Goal: Information Seeking & Learning: Learn about a topic

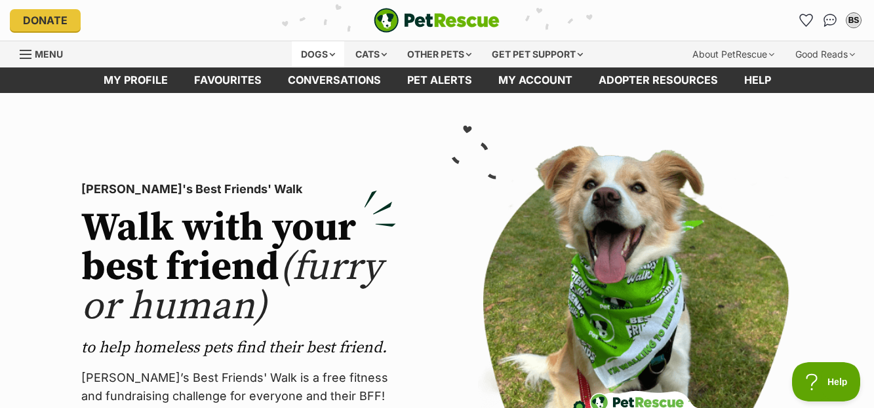
click at [325, 54] on div "Dogs" at bounding box center [318, 54] width 52 height 26
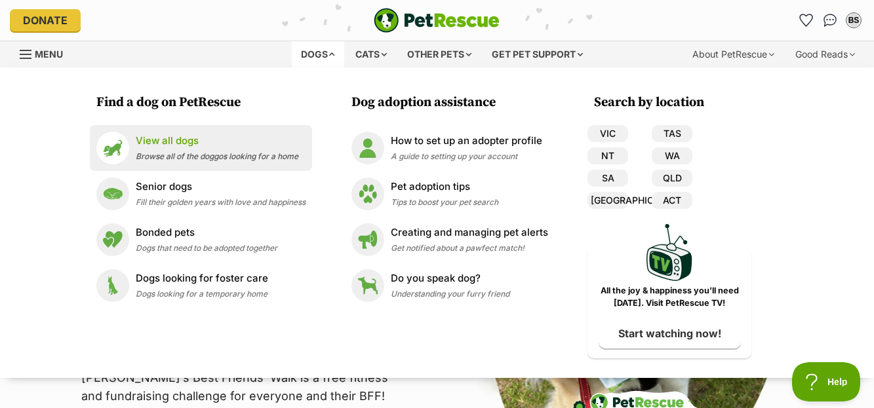
click at [191, 149] on div "View all dogs Browse all of the doggos looking for a home" at bounding box center [217, 148] width 163 height 28
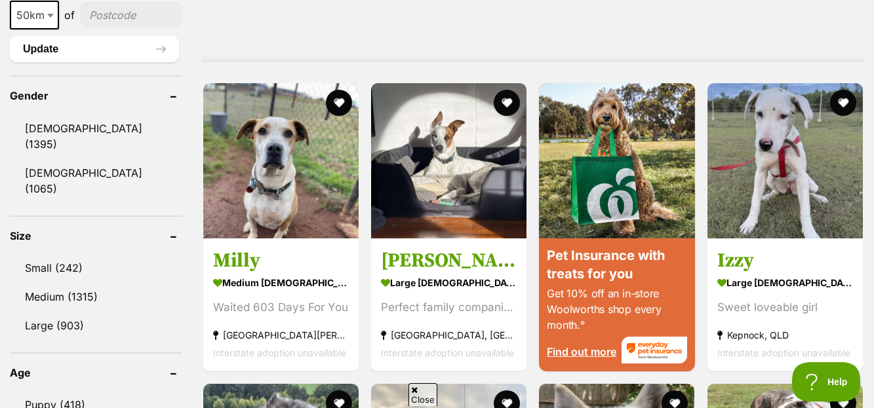
click at [48, 242] on ul "Small (242) Medium (1315) Large (903)" at bounding box center [96, 291] width 172 height 98
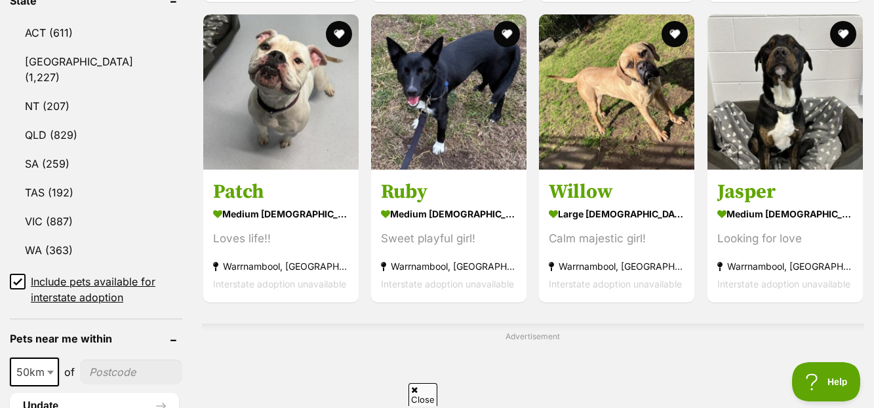
scroll to position [357, 0]
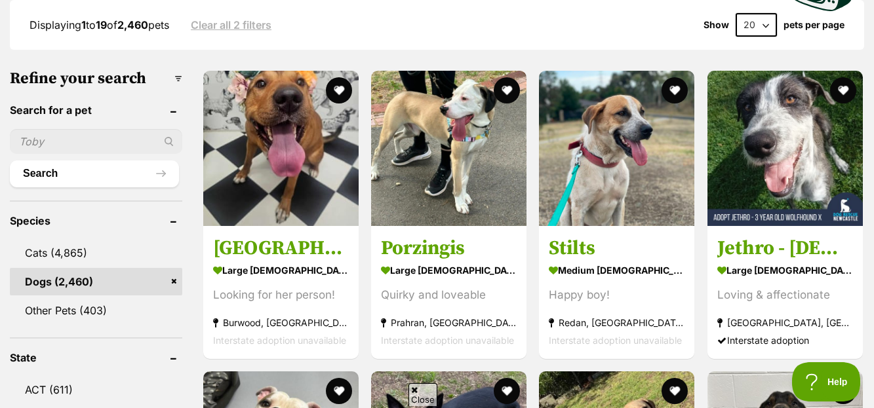
click at [765, 24] on select "20 40 60" at bounding box center [756, 25] width 41 height 24
select select "60"
click at [736, 13] on select "20 40 60" at bounding box center [756, 25] width 41 height 24
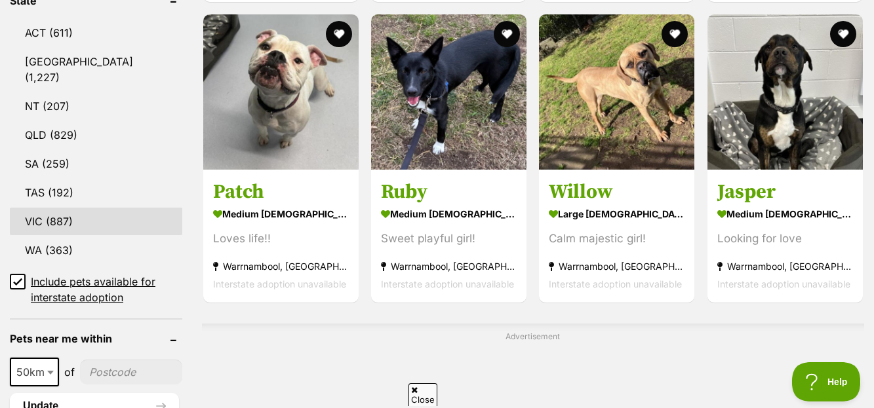
click at [110, 208] on link "VIC (887)" at bounding box center [96, 222] width 172 height 28
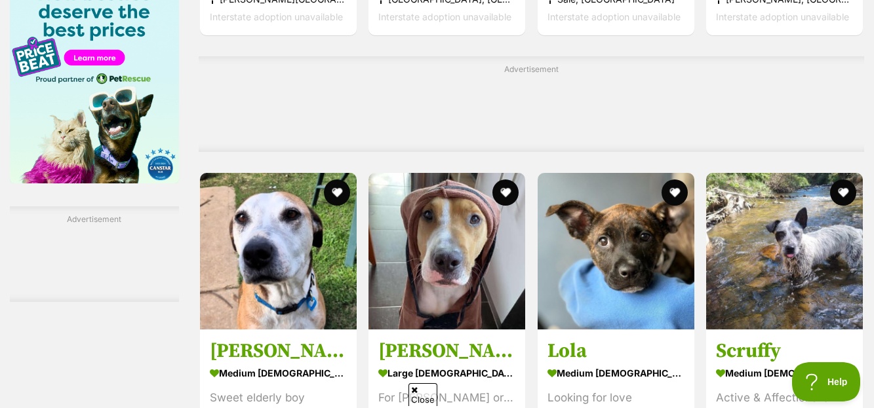
scroll to position [2501, 0]
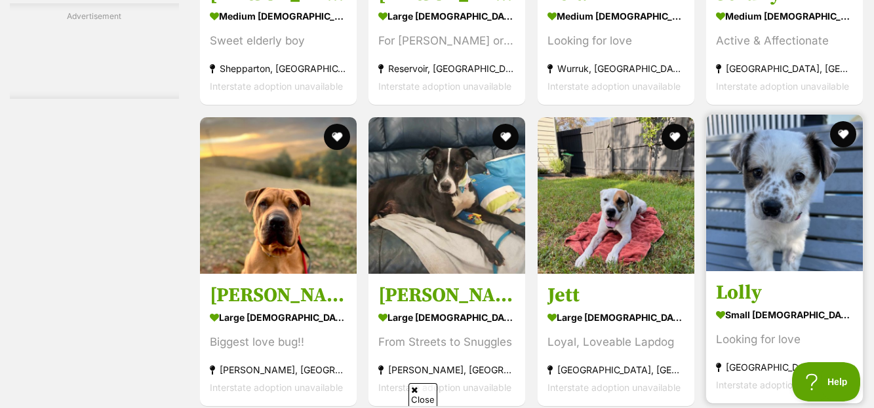
click at [760, 316] on strong "small [DEMOGRAPHIC_DATA] Dog" at bounding box center [784, 314] width 137 height 19
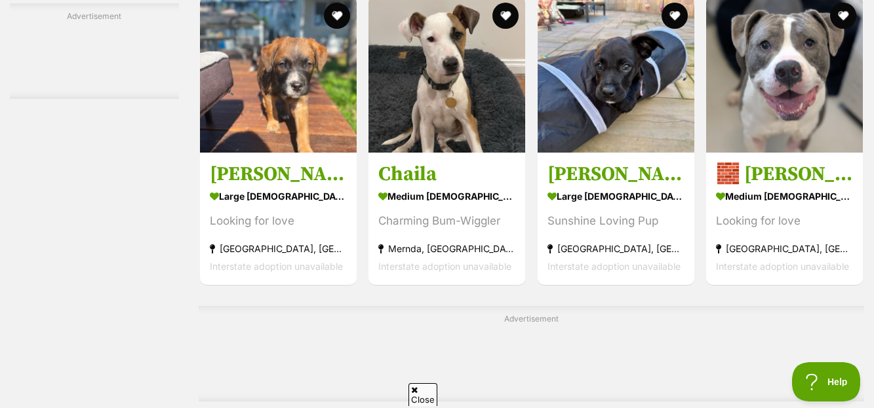
scroll to position [5716, 0]
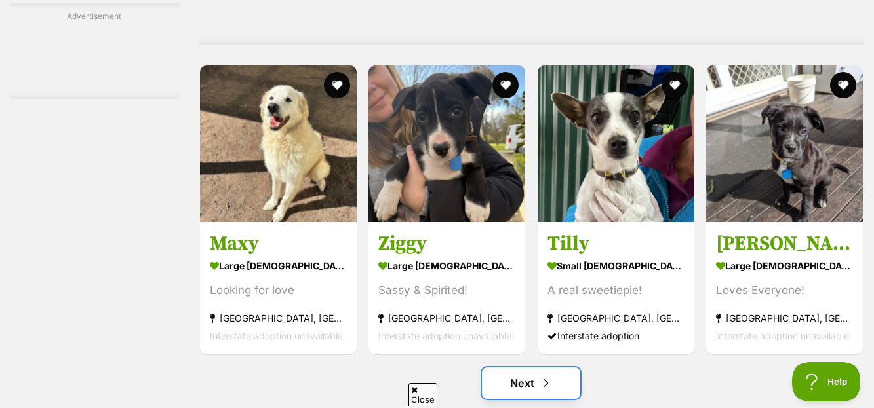
click at [549, 391] on span "Next page" at bounding box center [546, 384] width 13 height 16
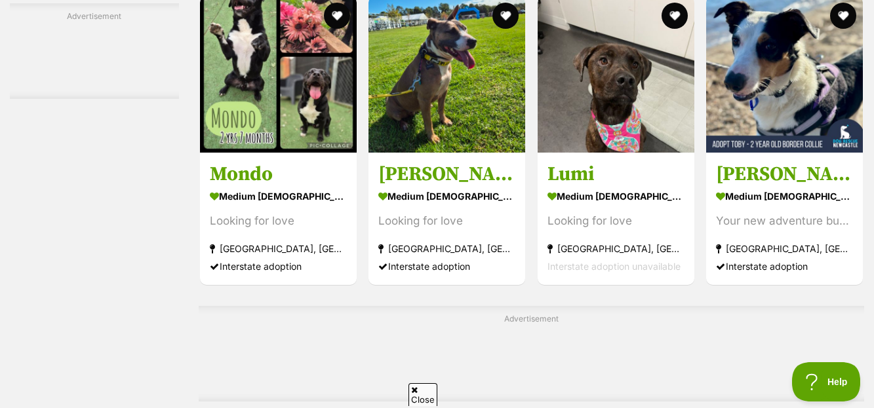
scroll to position [5716, 0]
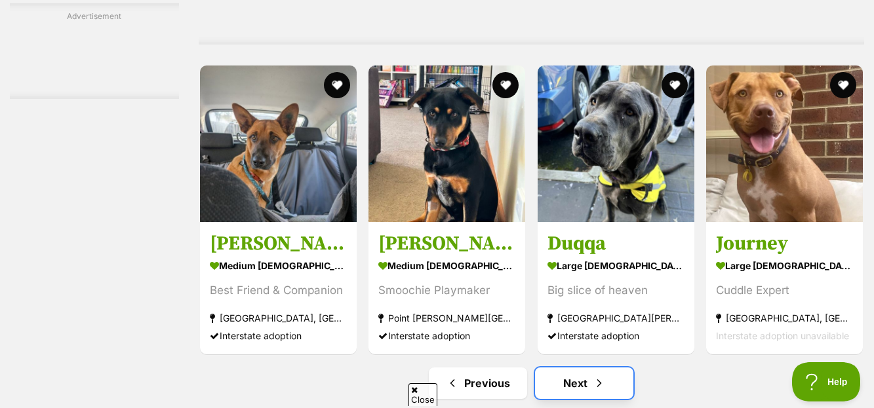
click at [588, 392] on link "Next" at bounding box center [584, 383] width 98 height 31
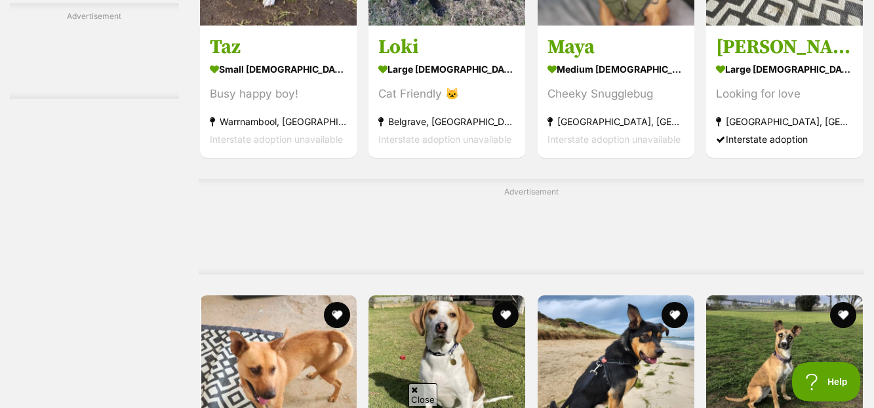
scroll to position [5926, 0]
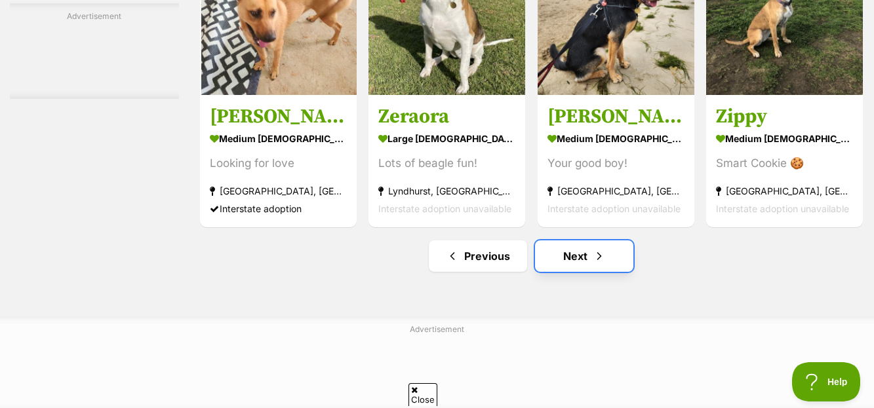
click at [593, 264] on span "Next page" at bounding box center [599, 256] width 13 height 16
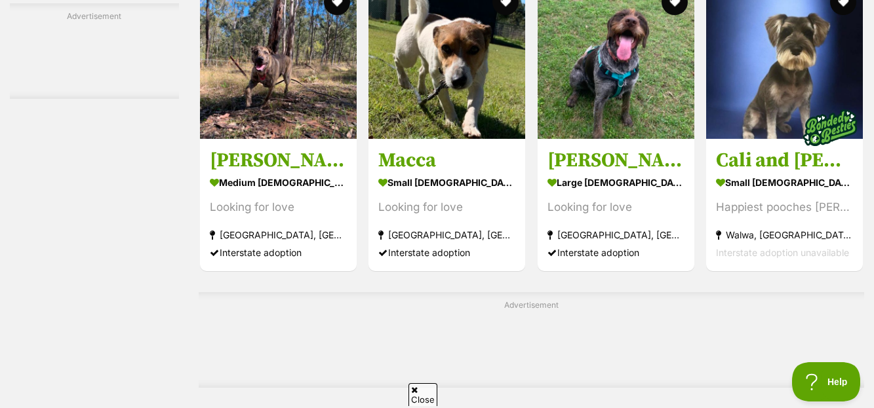
scroll to position [5002, 0]
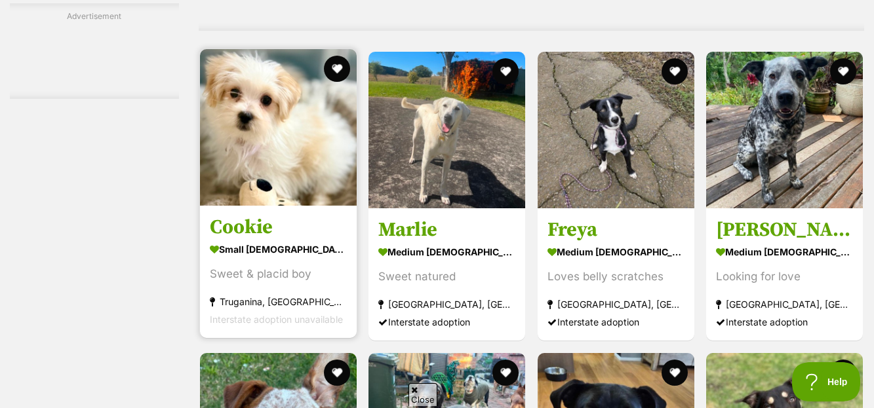
click at [248, 237] on h3 "Cookie" at bounding box center [278, 227] width 137 height 25
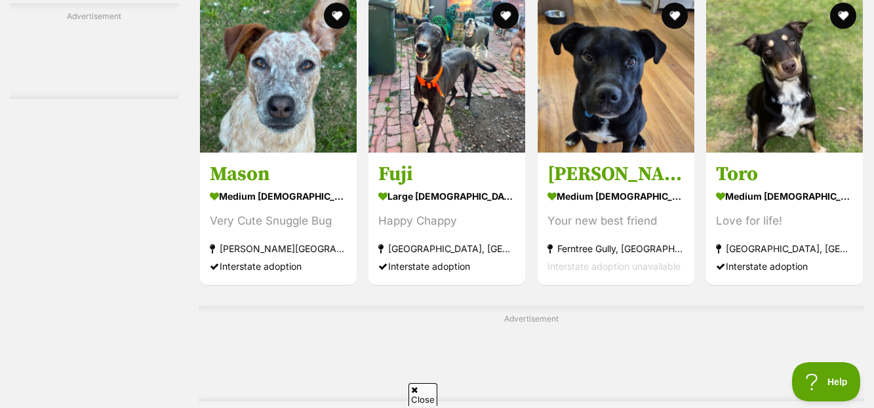
scroll to position [5716, 0]
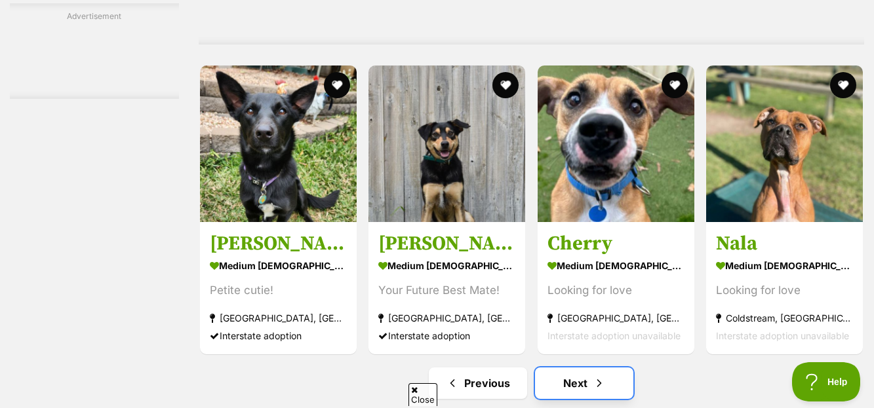
click at [583, 389] on link "Next" at bounding box center [584, 383] width 98 height 31
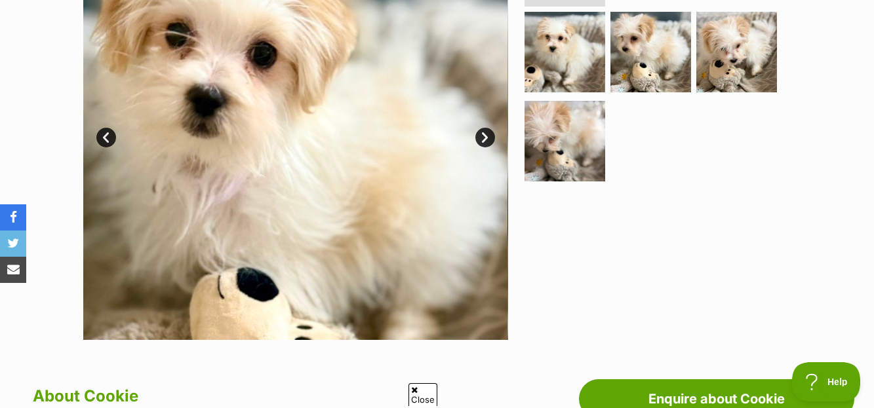
scroll to position [715, 0]
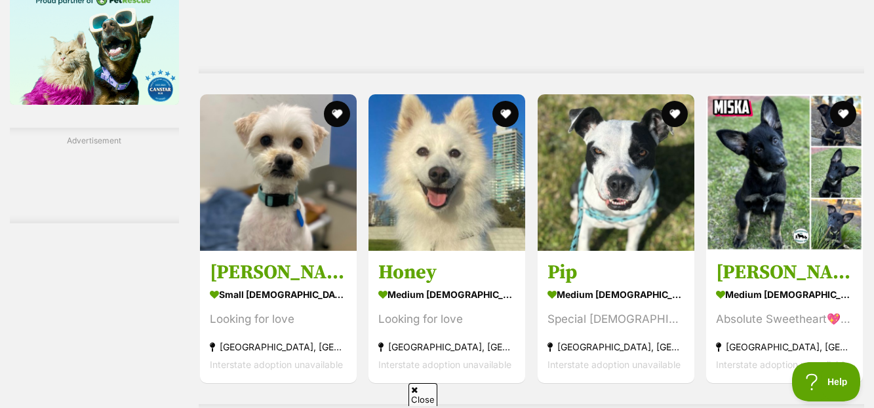
scroll to position [2249, 0]
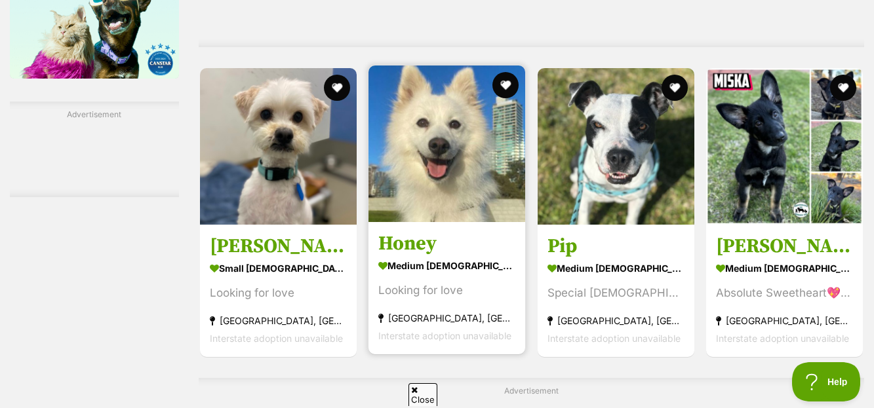
click at [401, 254] on h3 "Honey" at bounding box center [446, 243] width 137 height 25
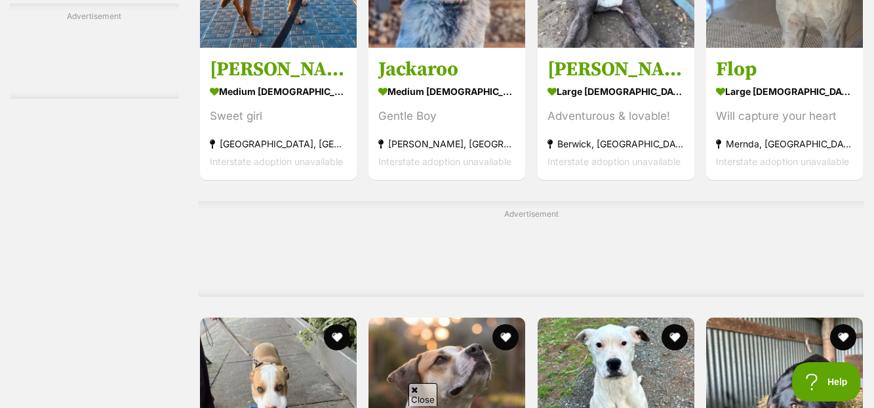
scroll to position [5821, 0]
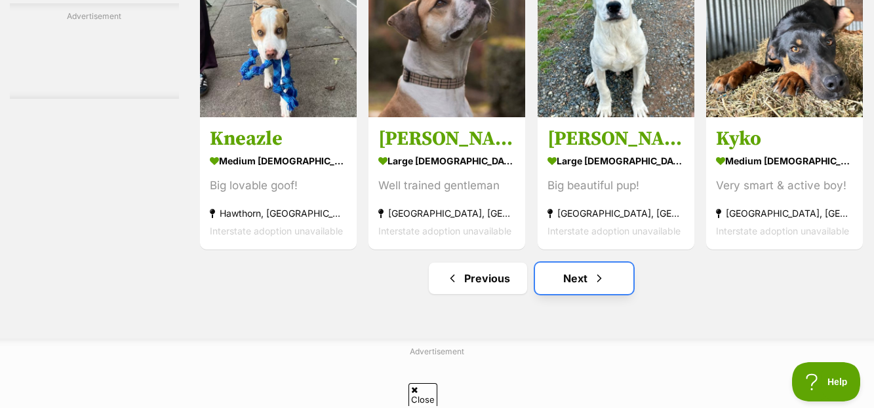
click at [600, 286] on span "Next page" at bounding box center [599, 279] width 13 height 16
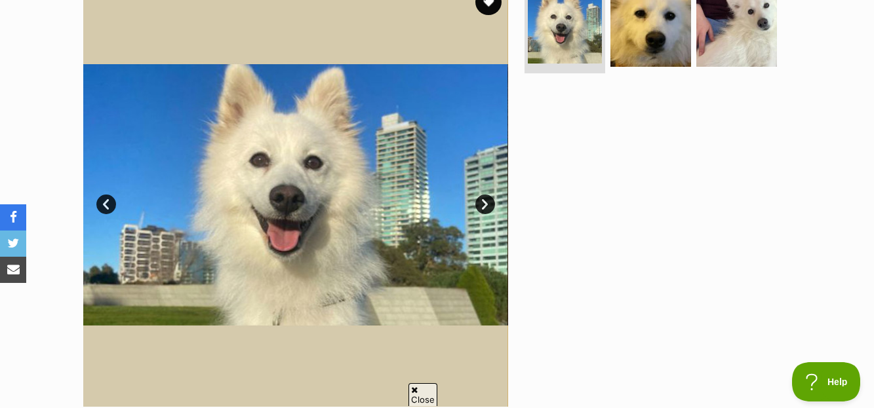
scroll to position [298, 0]
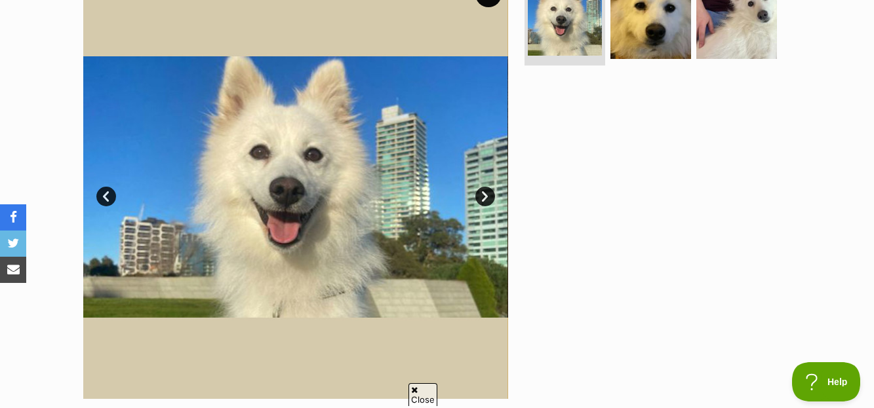
click at [482, 193] on link "Next" at bounding box center [485, 197] width 20 height 20
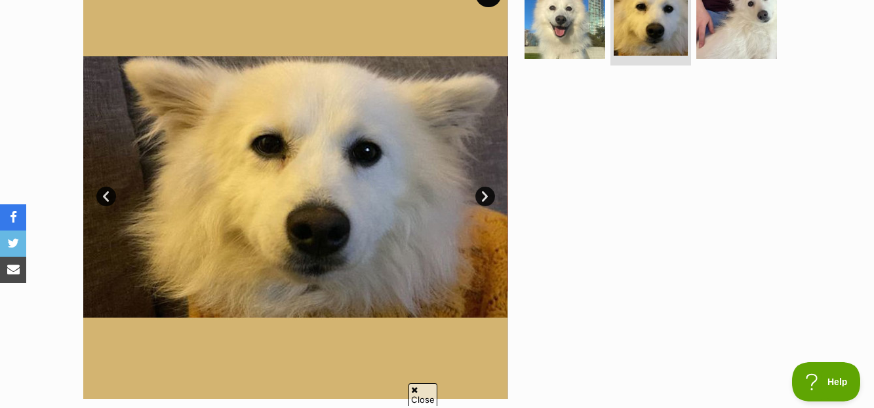
click at [482, 193] on link "Next" at bounding box center [485, 197] width 20 height 20
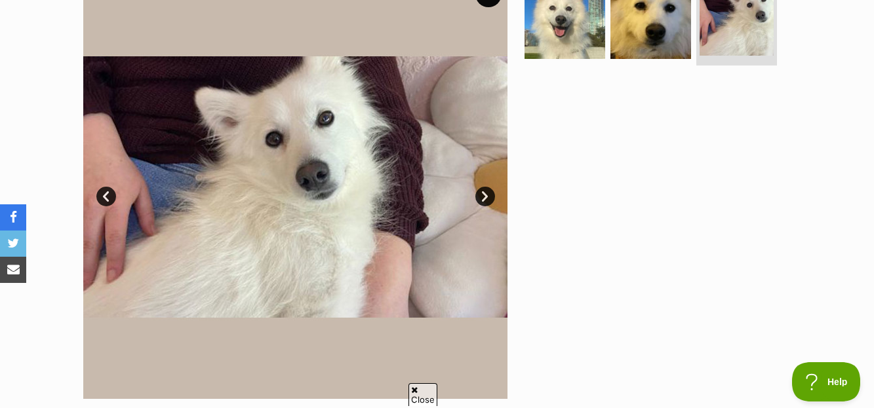
click at [482, 193] on link "Next" at bounding box center [485, 197] width 20 height 20
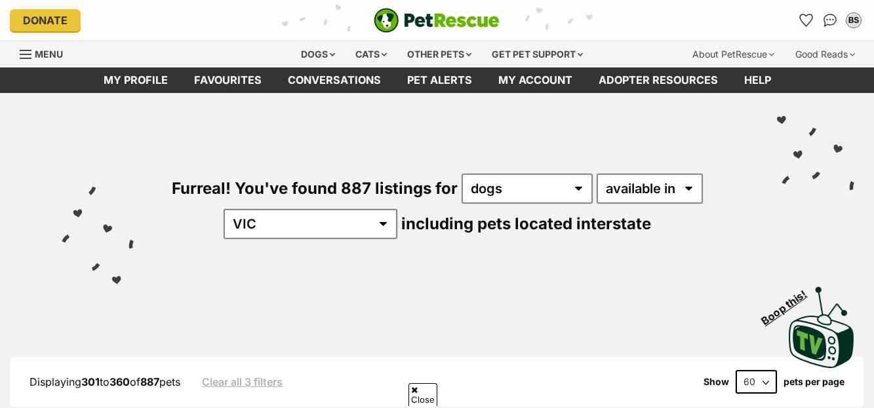
scroll to position [357, 0]
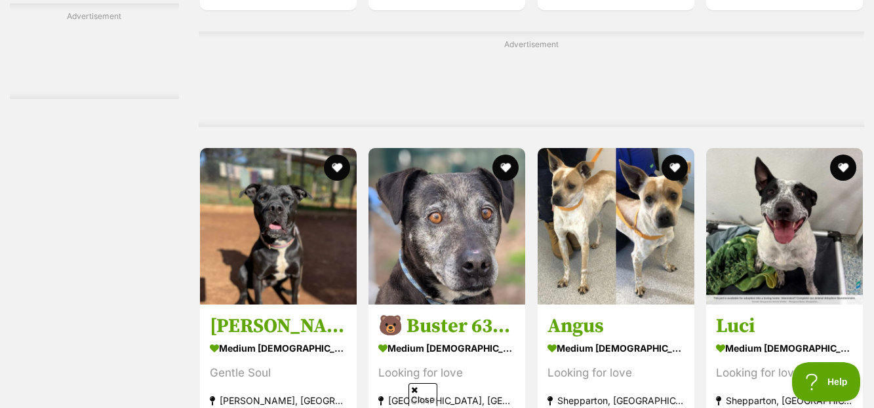
scroll to position [6074, 0]
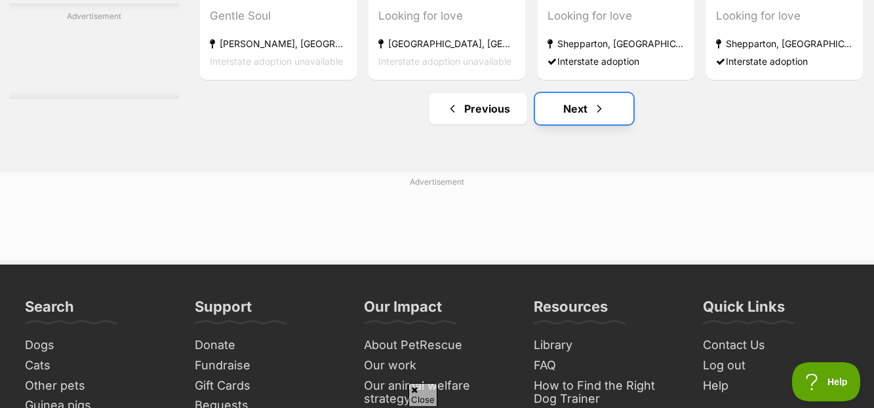
click at [595, 117] on span "Next page" at bounding box center [599, 109] width 13 height 16
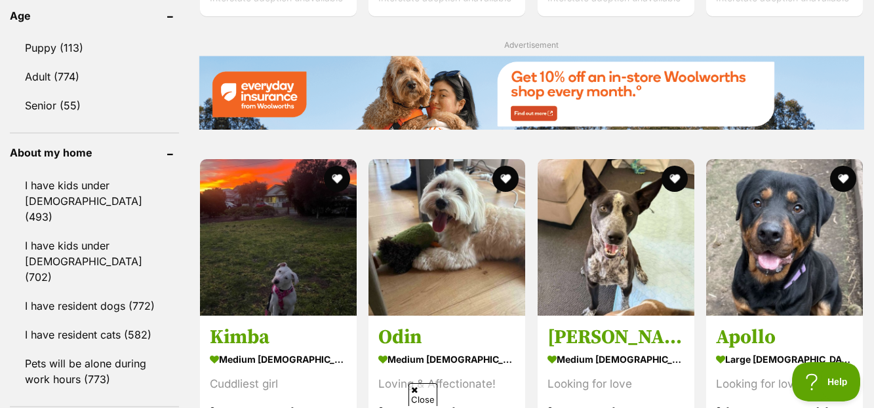
scroll to position [1786, 0]
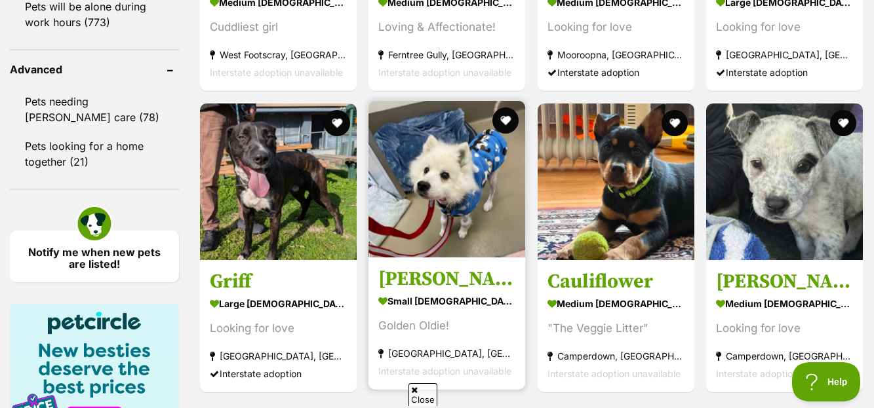
click at [424, 304] on strong "small [DEMOGRAPHIC_DATA] Dog" at bounding box center [446, 301] width 137 height 19
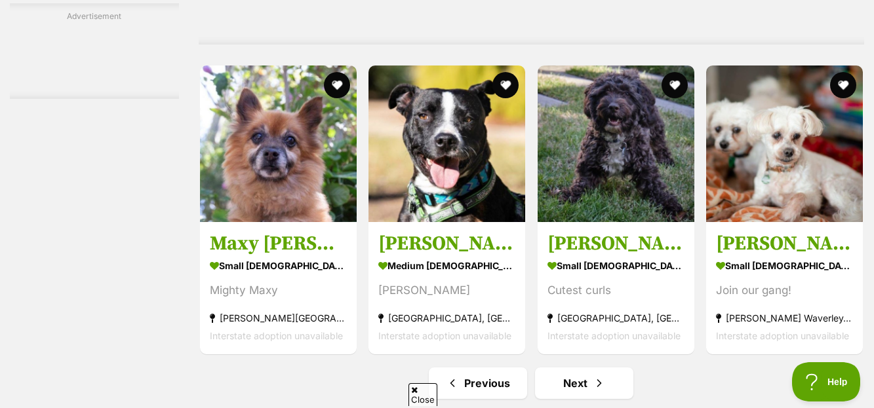
scroll to position [6074, 0]
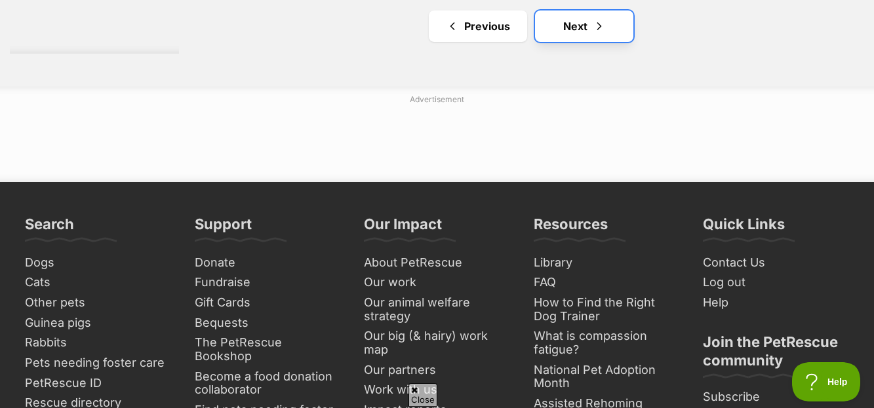
click at [589, 35] on link "Next" at bounding box center [584, 25] width 98 height 31
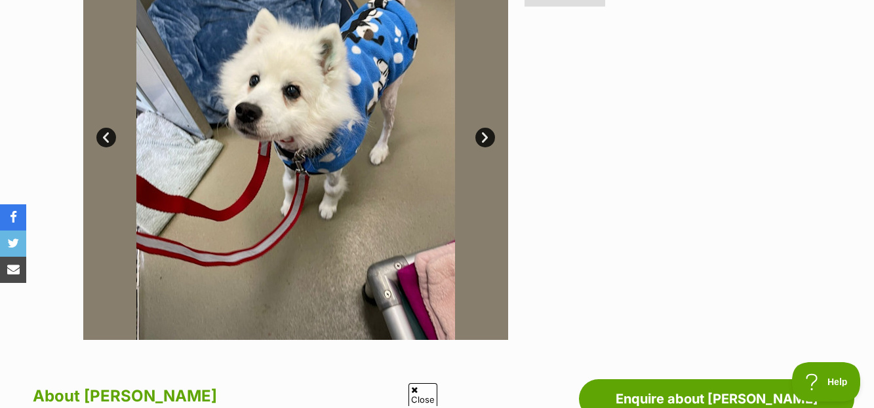
scroll to position [715, 0]
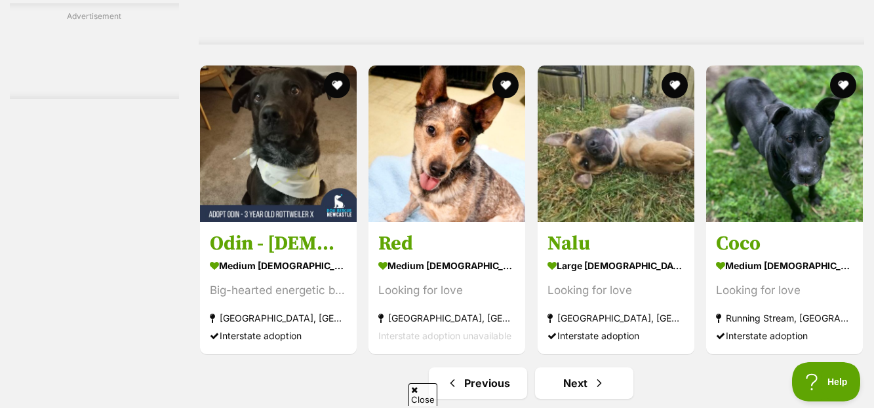
scroll to position [6074, 0]
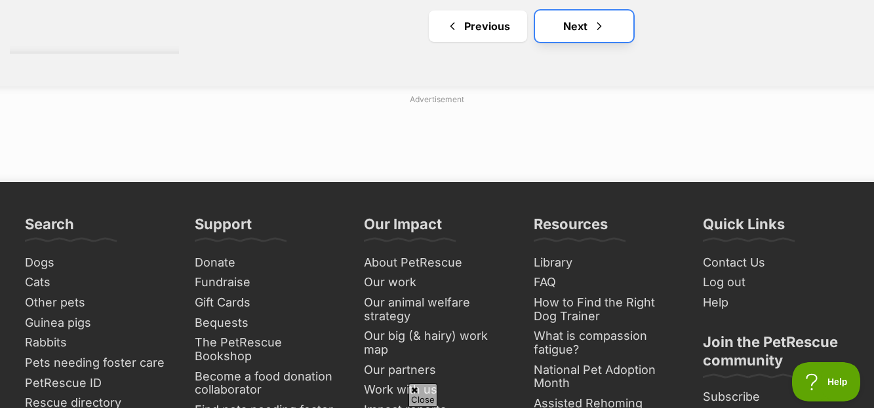
click at [583, 33] on link "Next" at bounding box center [584, 25] width 98 height 31
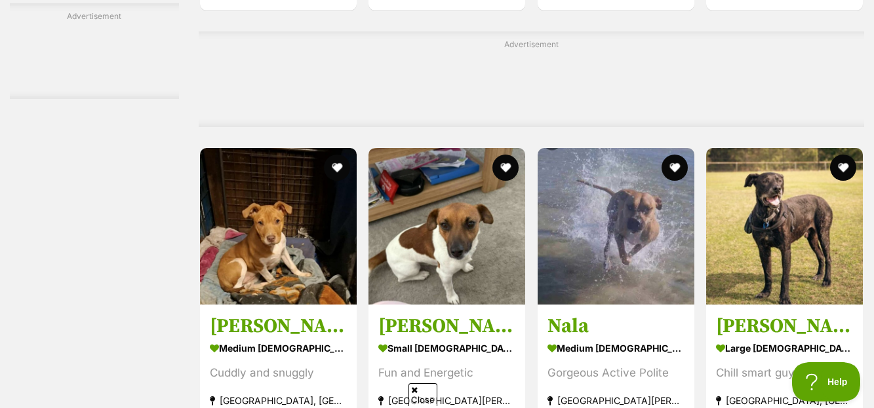
scroll to position [6074, 0]
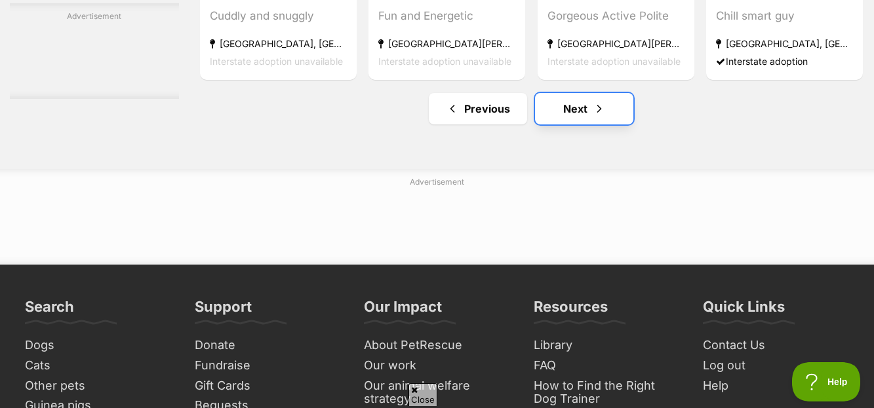
click at [591, 117] on link "Next" at bounding box center [584, 108] width 98 height 31
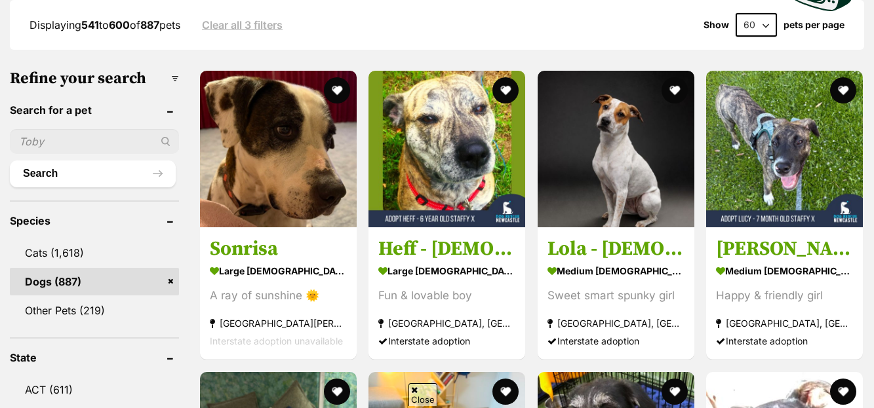
scroll to position [715, 0]
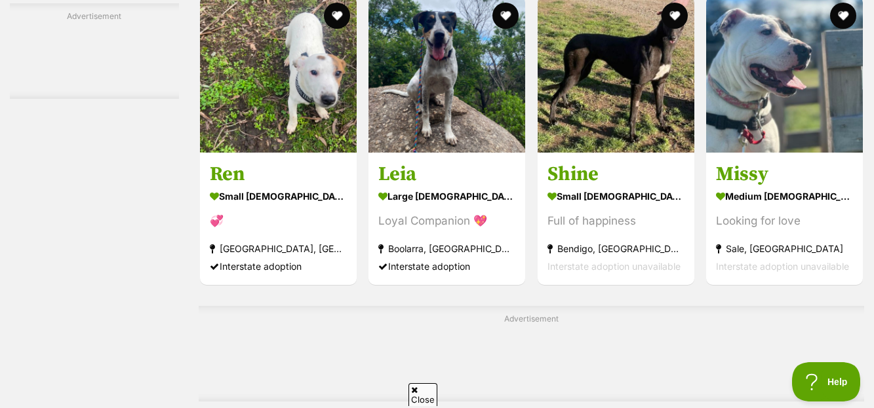
scroll to position [5716, 0]
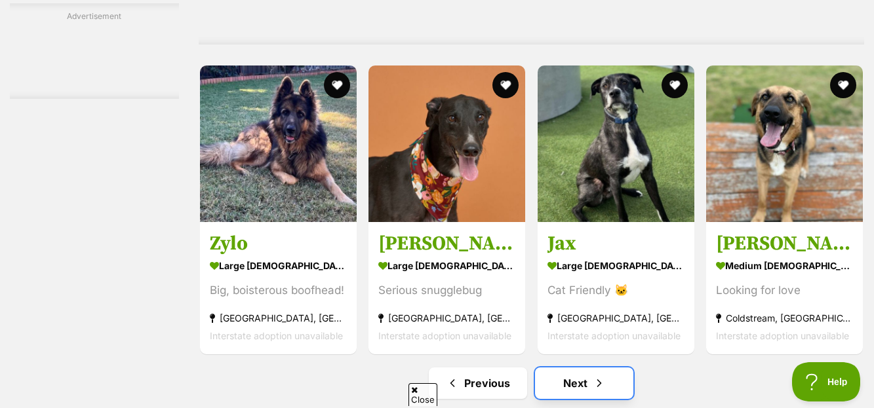
click at [604, 385] on span "Next page" at bounding box center [599, 384] width 13 height 16
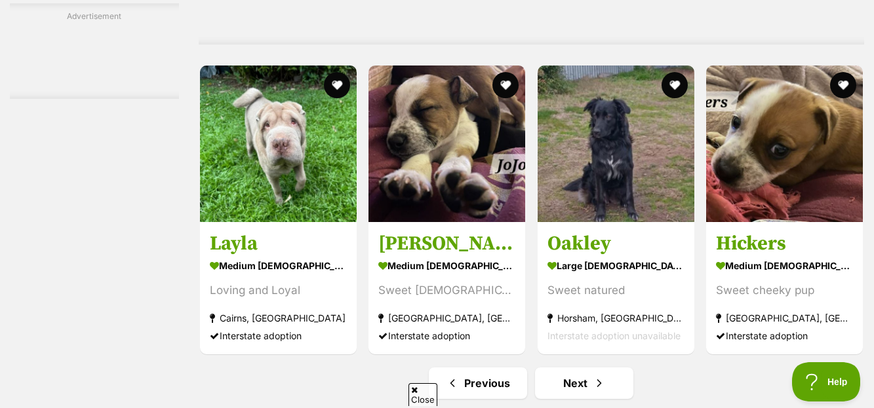
scroll to position [6074, 0]
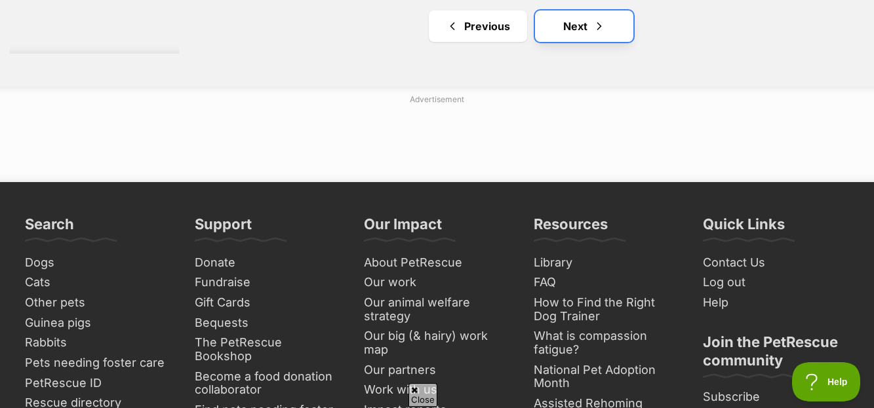
click at [594, 34] on span "Next page" at bounding box center [599, 26] width 13 height 16
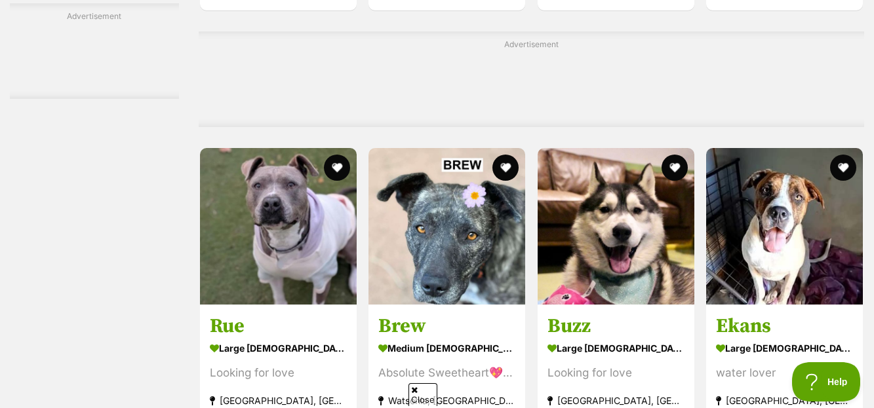
scroll to position [6074, 0]
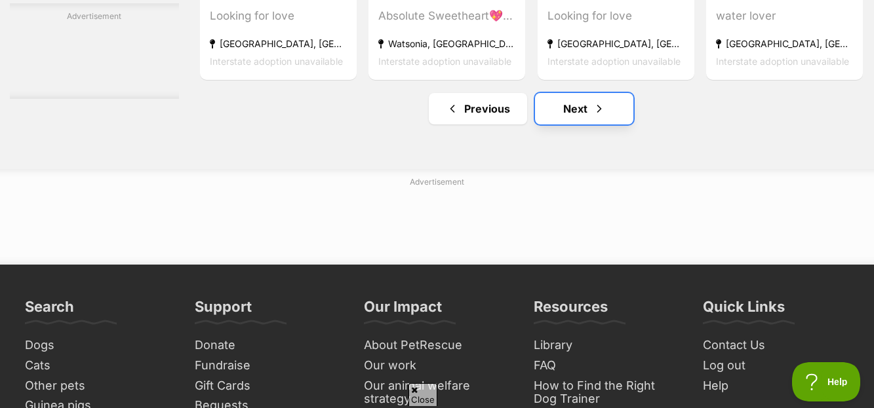
click at [593, 117] on span "Next page" at bounding box center [599, 109] width 13 height 16
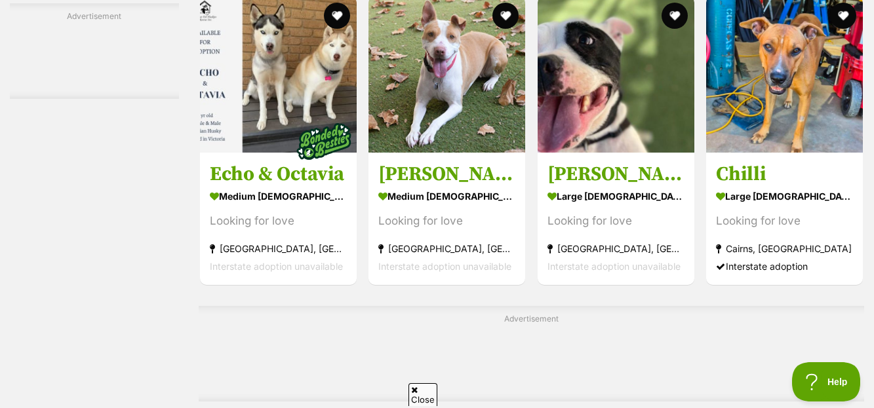
scroll to position [5716, 0]
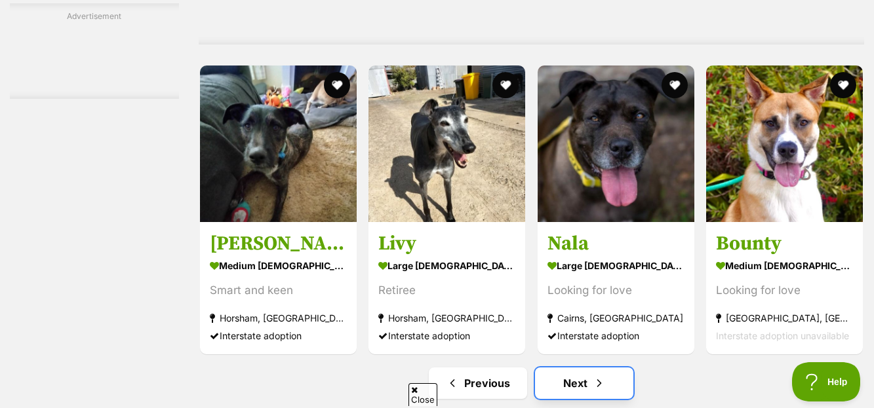
click at [589, 387] on link "Next" at bounding box center [584, 383] width 98 height 31
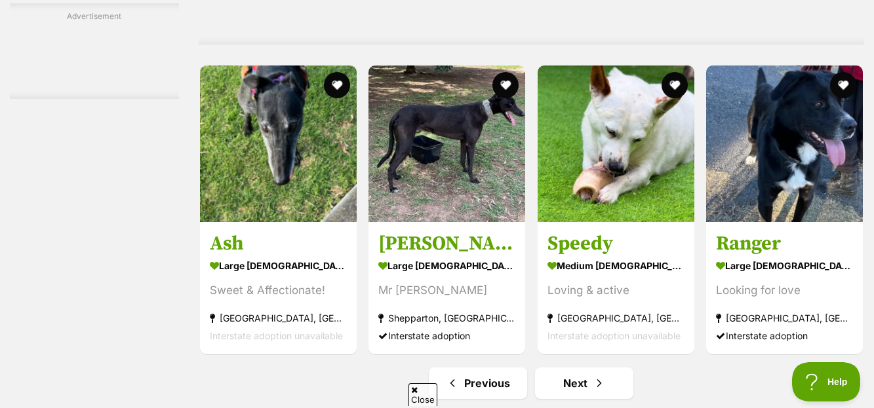
scroll to position [6074, 0]
